Goal: Transaction & Acquisition: Purchase product/service

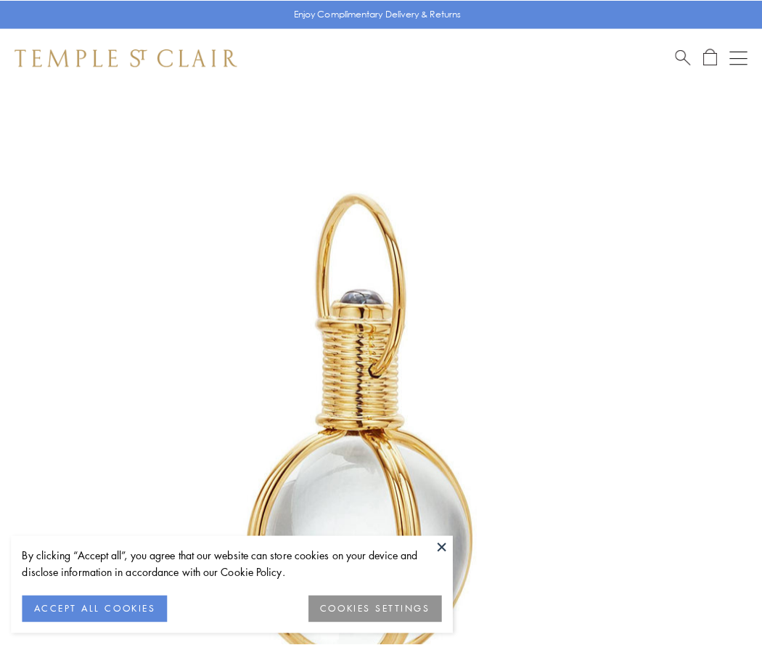
scroll to position [379, 0]
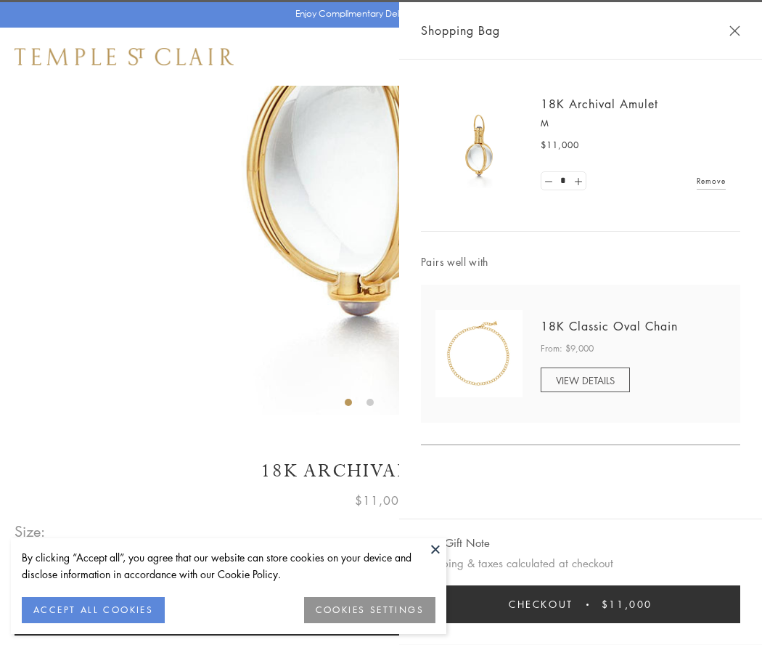
click at [581, 604] on button "Checkout $11,000" at bounding box center [581, 604] width 320 height 38
